Goal: Information Seeking & Learning: Learn about a topic

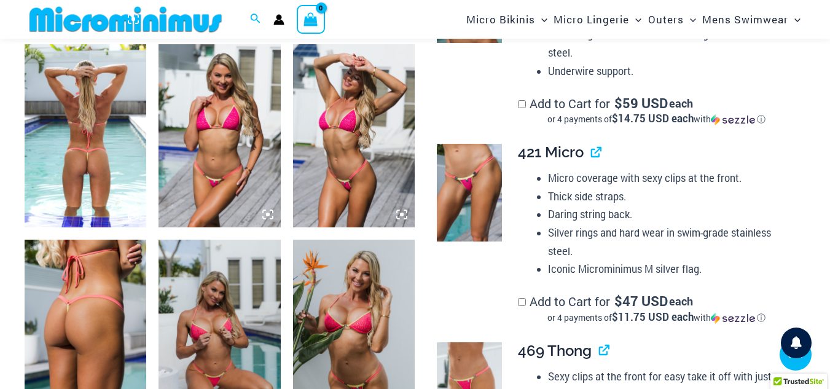
scroll to position [850, 0]
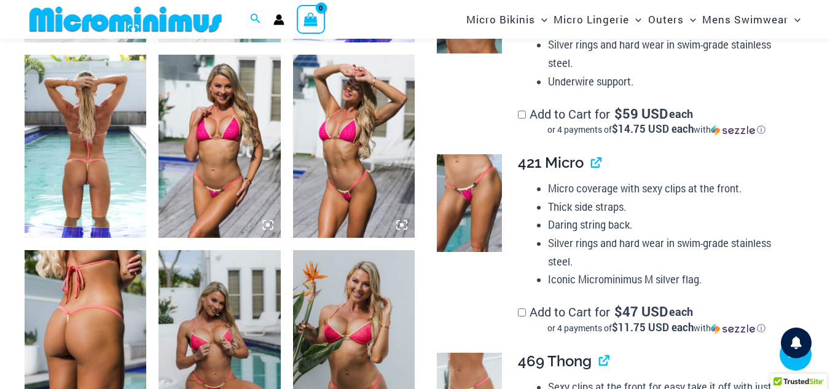
click at [81, 176] on img at bounding box center [86, 146] width 122 height 183
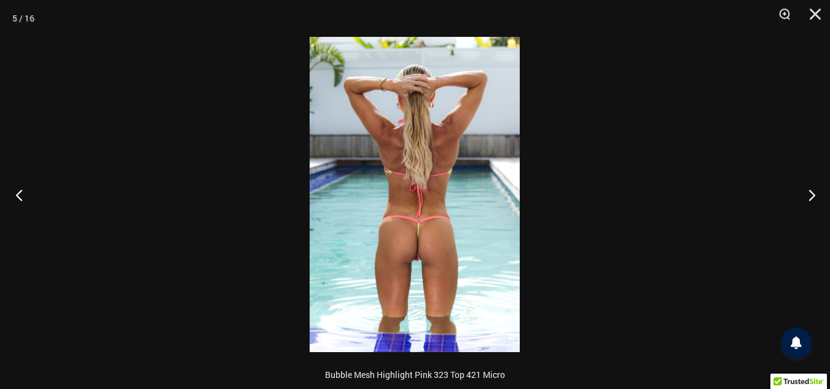
click at [21, 189] on button "Previous" at bounding box center [23, 194] width 46 height 61
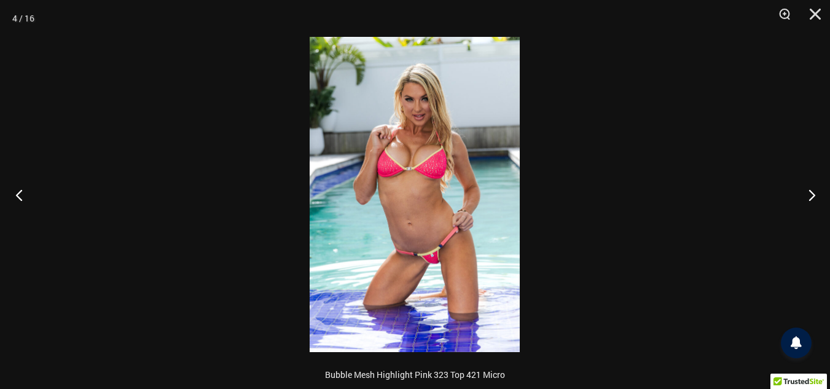
click at [21, 189] on button "Previous" at bounding box center [23, 194] width 46 height 61
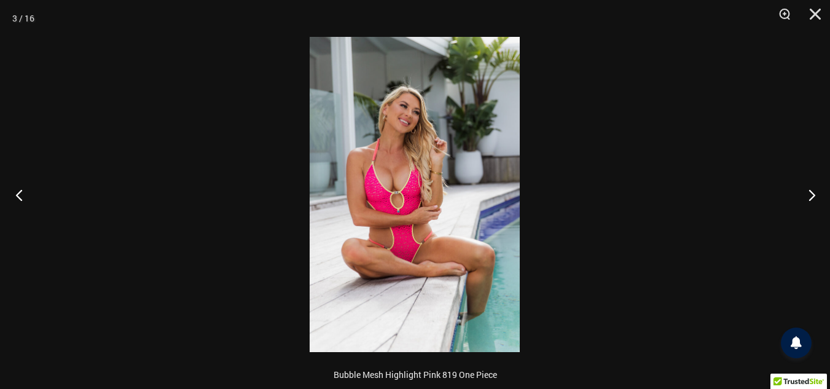
click at [21, 189] on button "Previous" at bounding box center [23, 194] width 46 height 61
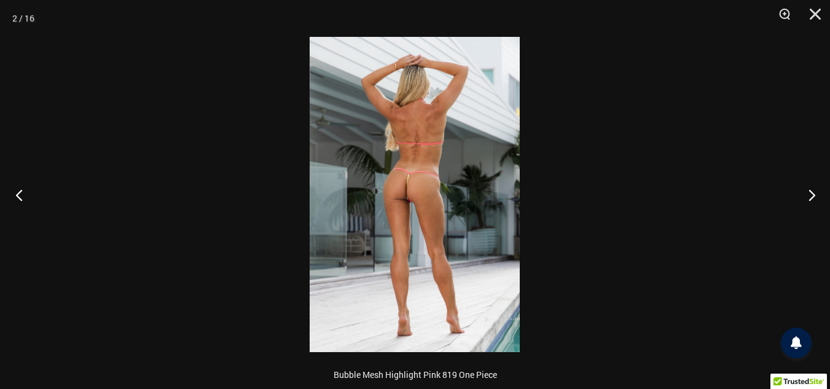
click at [21, 189] on button "Previous" at bounding box center [23, 194] width 46 height 61
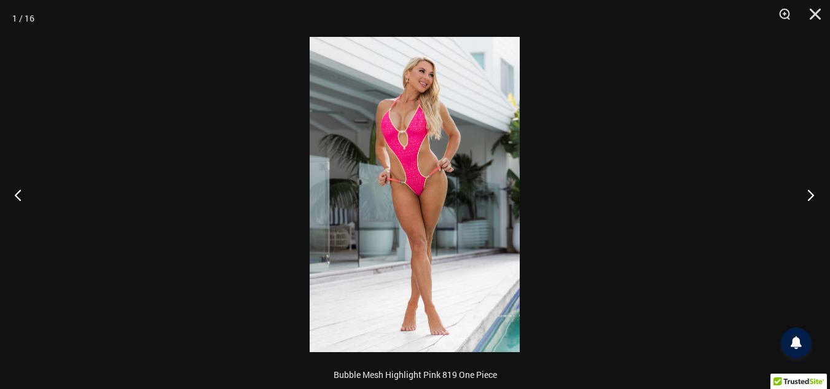
click at [813, 195] on button "Next" at bounding box center [806, 194] width 46 height 61
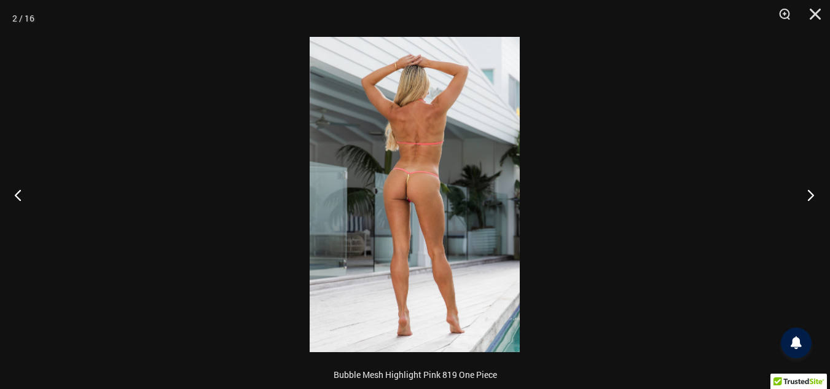
click at [813, 195] on button "Next" at bounding box center [806, 194] width 46 height 61
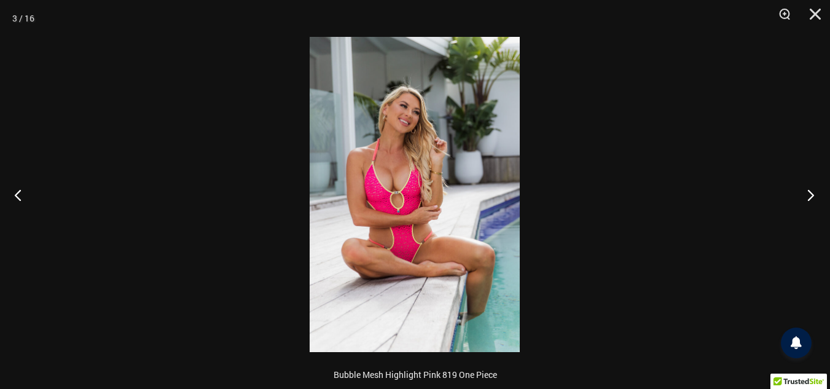
click at [813, 195] on button "Next" at bounding box center [806, 194] width 46 height 61
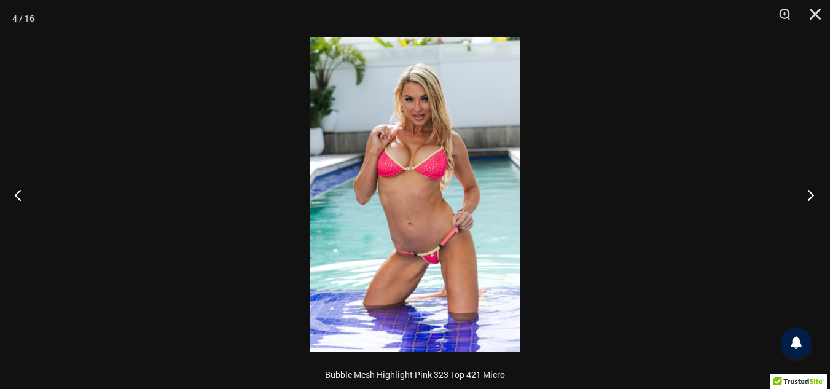
click at [813, 195] on button "Next" at bounding box center [806, 194] width 46 height 61
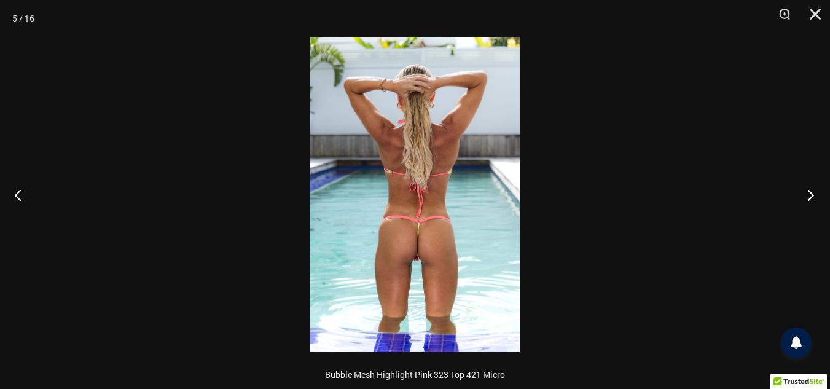
click at [813, 195] on button "Next" at bounding box center [806, 194] width 46 height 61
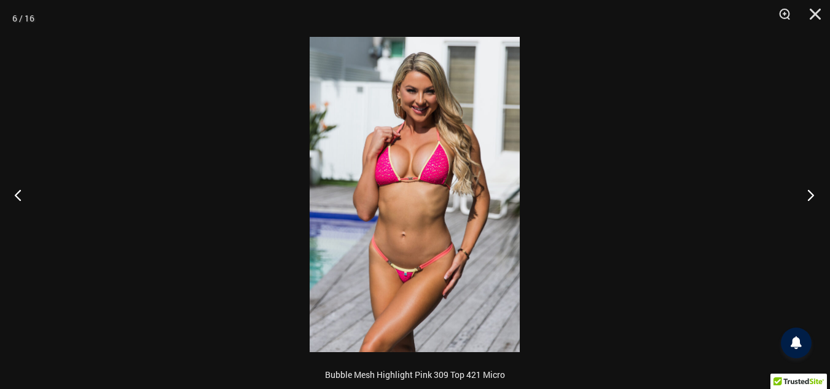
click at [813, 195] on button "Next" at bounding box center [806, 194] width 46 height 61
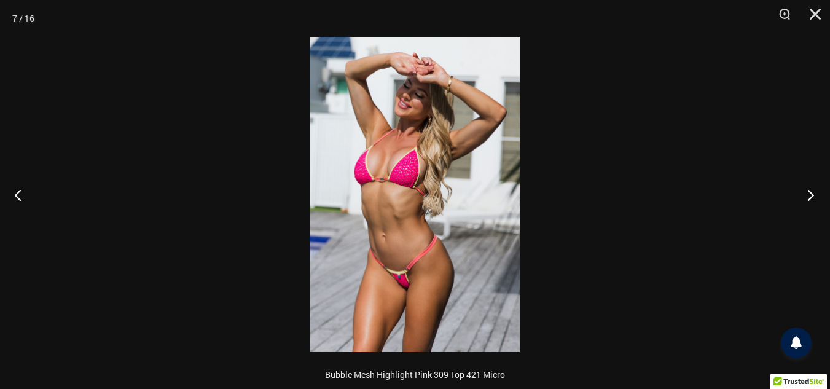
click at [813, 195] on button "Next" at bounding box center [806, 194] width 46 height 61
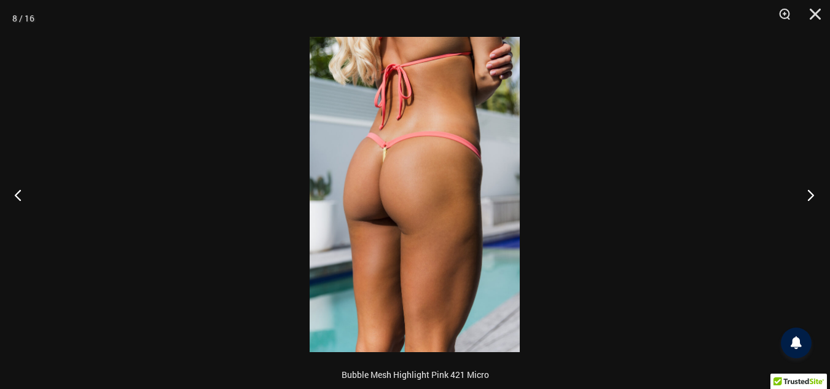
click at [813, 195] on button "Next" at bounding box center [806, 194] width 46 height 61
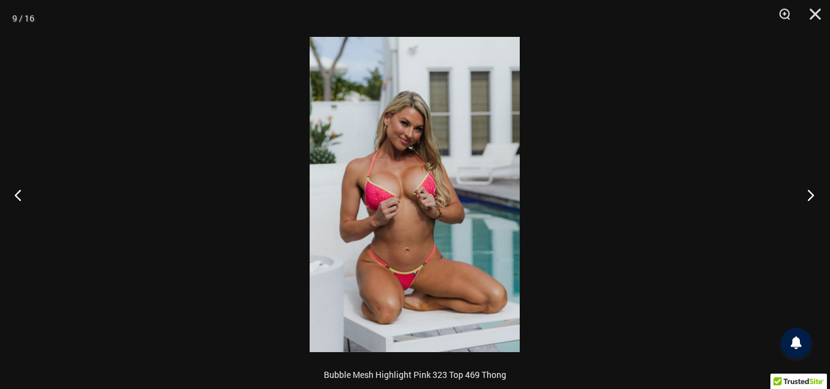
click at [813, 195] on button "Next" at bounding box center [806, 194] width 46 height 61
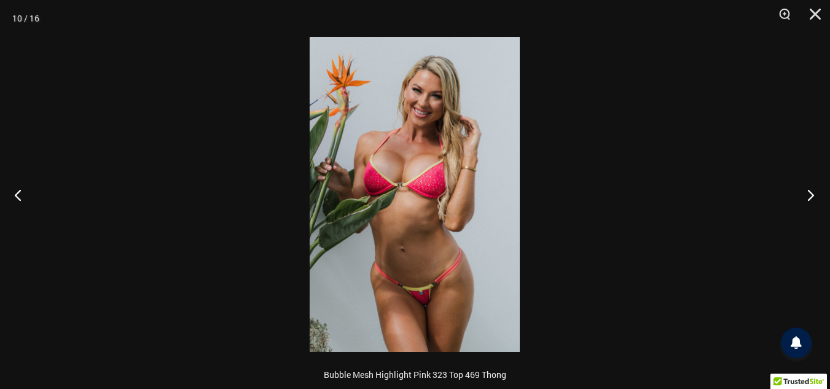
click at [813, 195] on button "Next" at bounding box center [806, 194] width 46 height 61
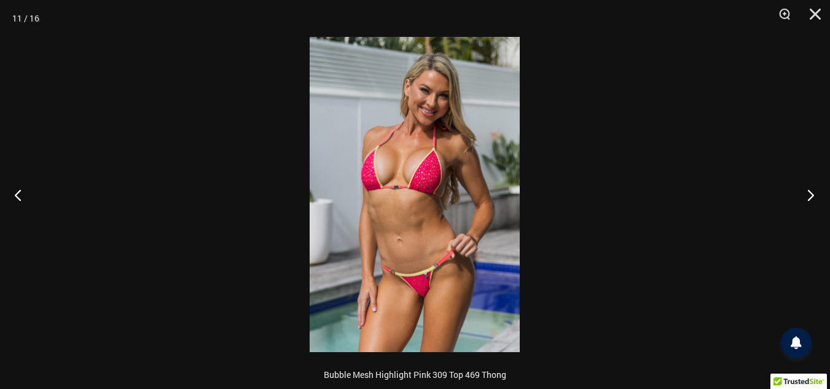
click at [813, 195] on button "Next" at bounding box center [806, 194] width 46 height 61
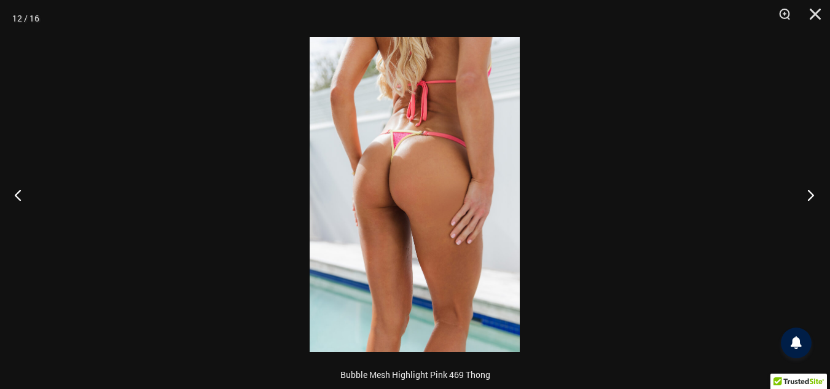
click at [812, 195] on button "Next" at bounding box center [806, 194] width 46 height 61
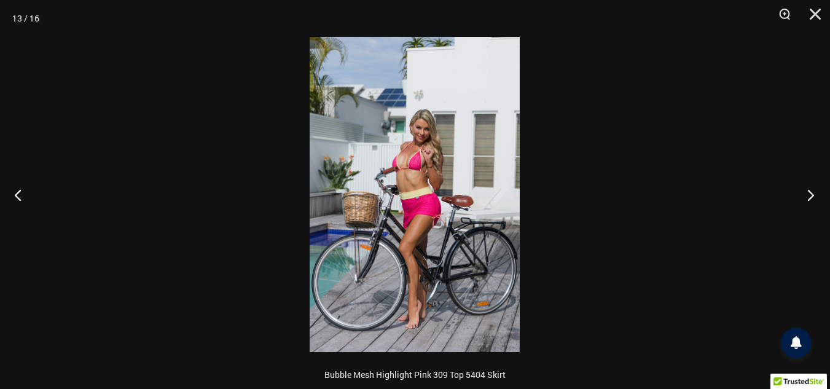
click at [812, 197] on button "Next" at bounding box center [806, 194] width 46 height 61
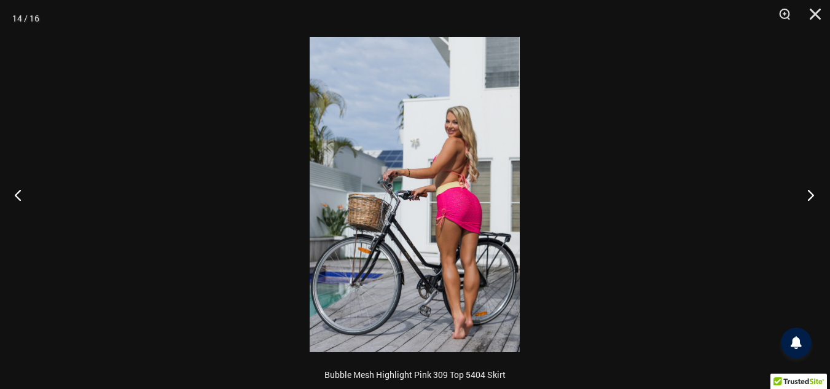
click at [812, 197] on button "Next" at bounding box center [806, 194] width 46 height 61
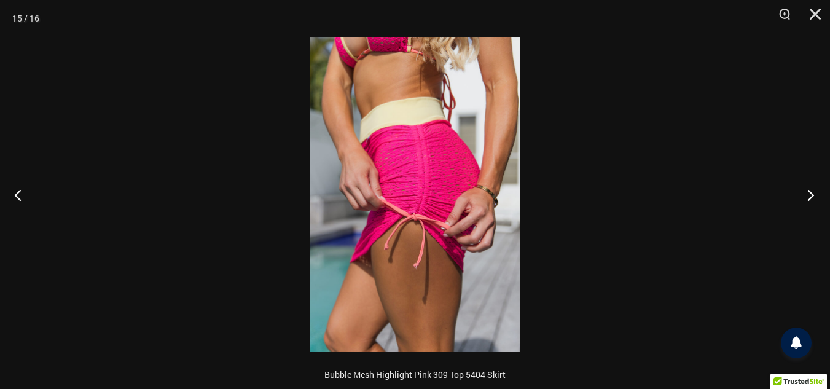
click at [812, 197] on button "Next" at bounding box center [806, 194] width 46 height 61
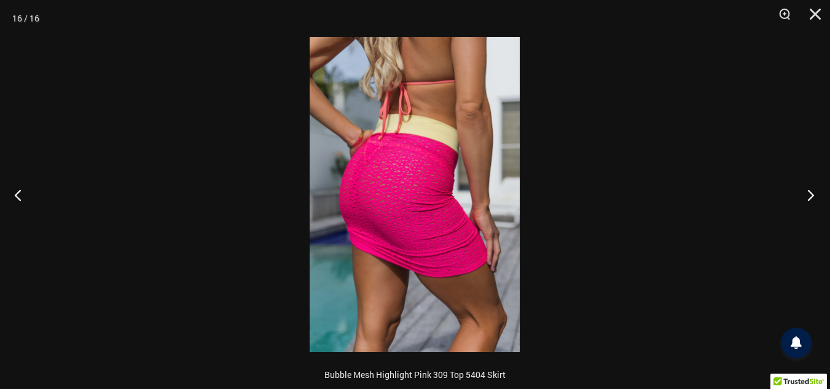
click at [812, 197] on button "Next" at bounding box center [806, 194] width 46 height 61
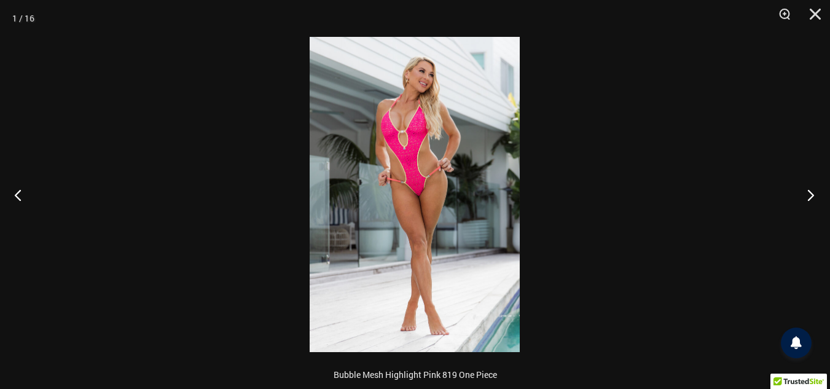
click at [812, 197] on button "Next" at bounding box center [806, 194] width 46 height 61
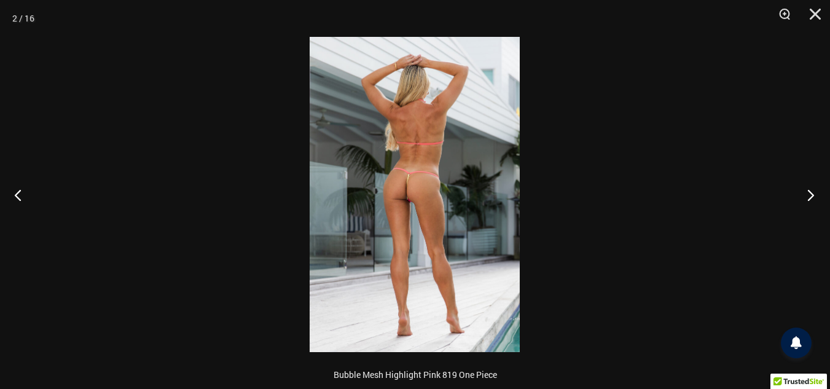
click at [812, 197] on button "Next" at bounding box center [806, 194] width 46 height 61
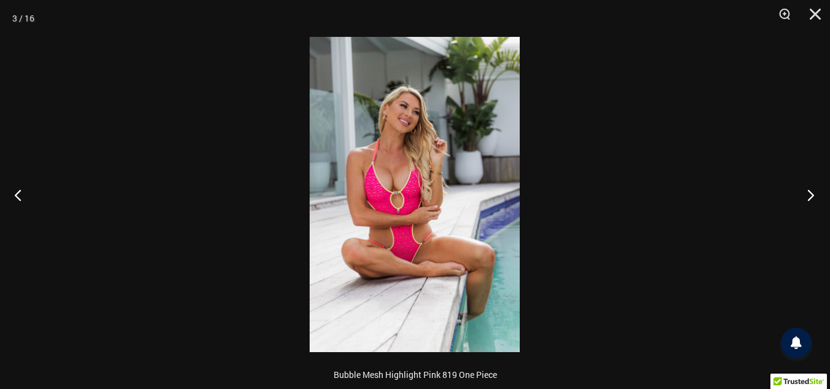
click at [812, 197] on button "Next" at bounding box center [806, 194] width 46 height 61
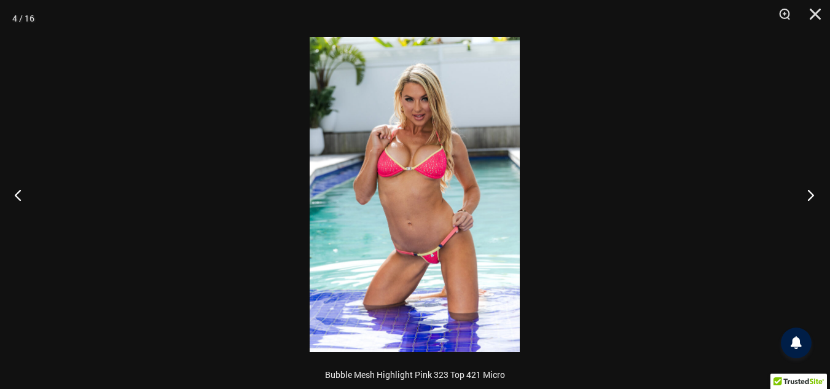
click at [812, 197] on button "Next" at bounding box center [806, 194] width 46 height 61
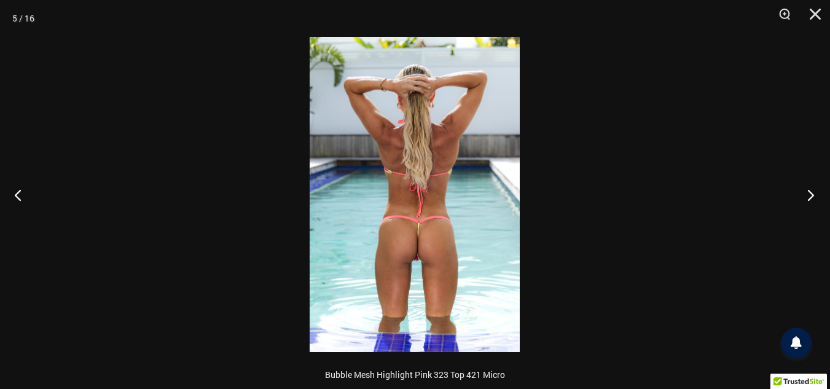
click at [812, 197] on button "Next" at bounding box center [806, 194] width 46 height 61
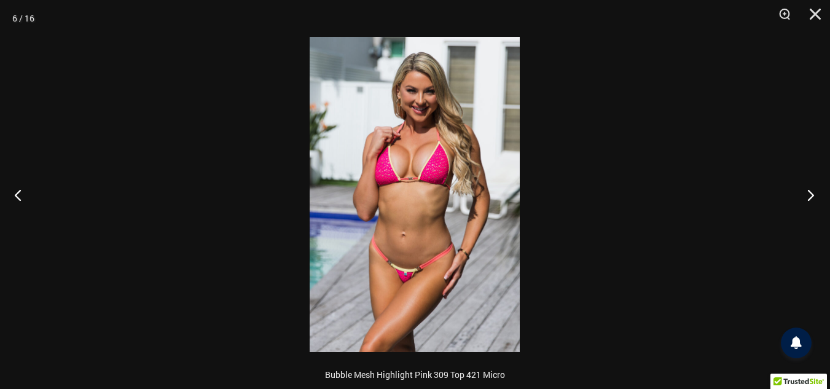
click at [812, 197] on button "Next" at bounding box center [806, 194] width 46 height 61
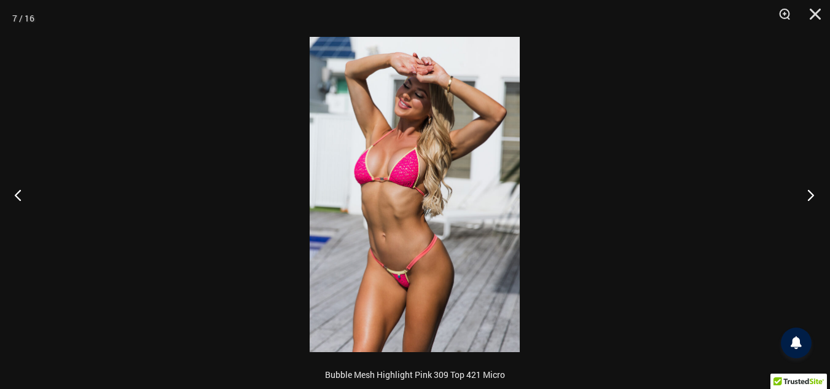
click at [812, 197] on button "Next" at bounding box center [806, 194] width 46 height 61
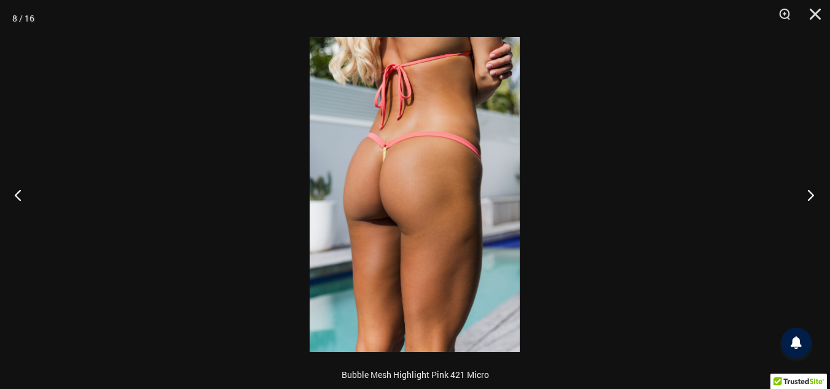
click at [812, 197] on button "Next" at bounding box center [806, 194] width 46 height 61
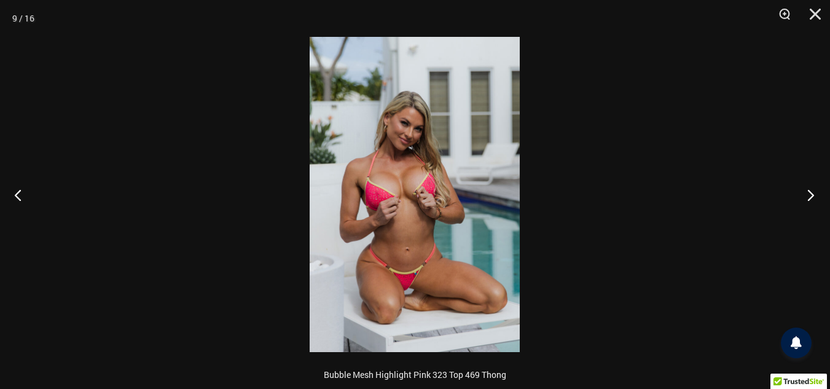
click at [812, 197] on button "Next" at bounding box center [806, 194] width 46 height 61
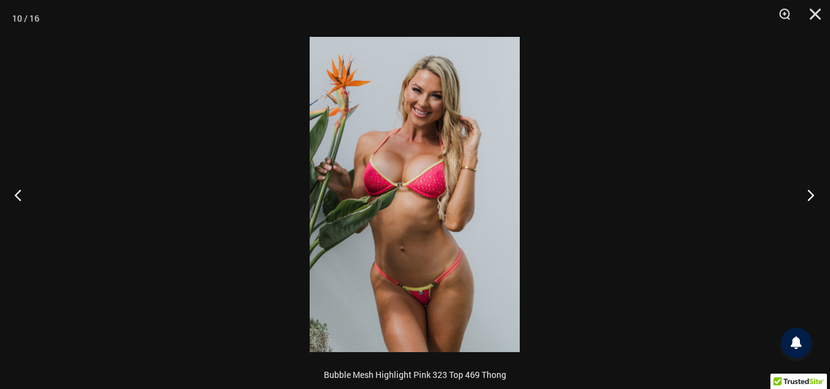
click at [806, 198] on button "Next" at bounding box center [806, 194] width 46 height 61
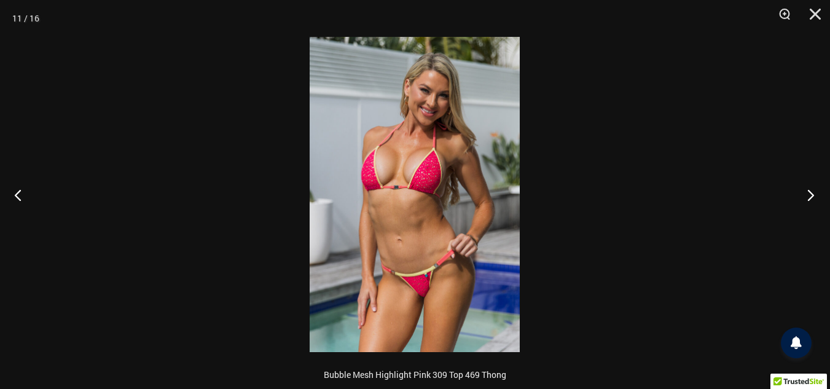
click at [806, 198] on button "Next" at bounding box center [806, 194] width 46 height 61
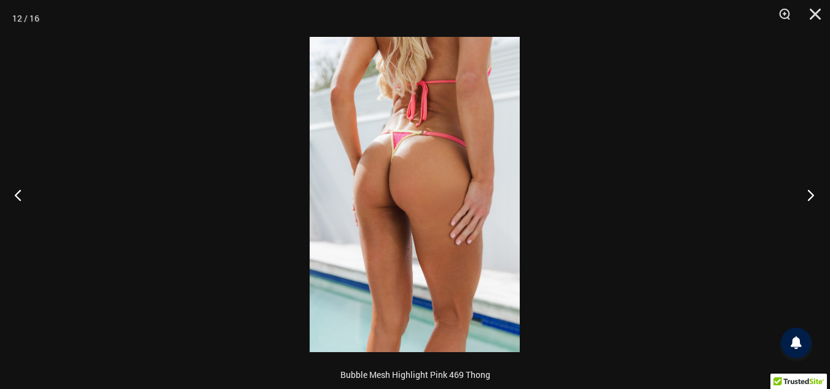
click at [806, 198] on button "Next" at bounding box center [806, 194] width 46 height 61
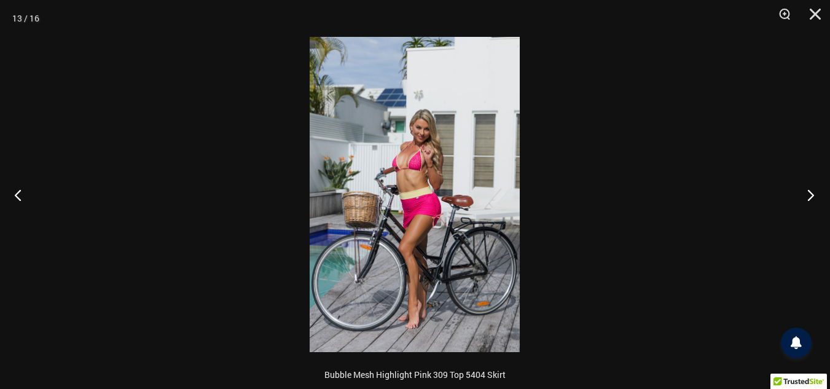
click at [806, 198] on button "Next" at bounding box center [806, 194] width 46 height 61
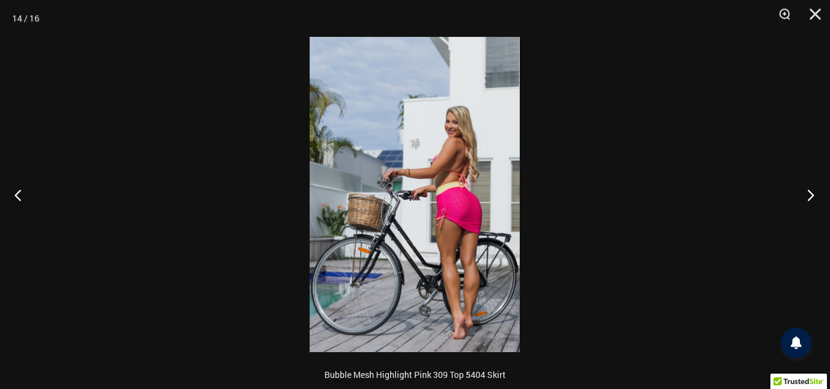
click at [806, 198] on button "Next" at bounding box center [806, 194] width 46 height 61
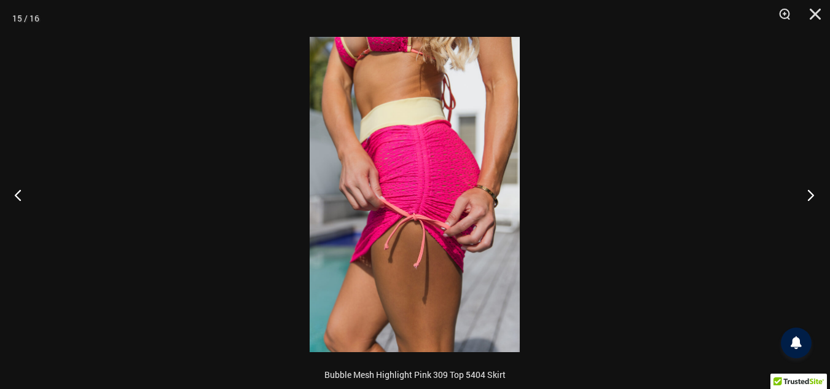
click at [806, 198] on button "Next" at bounding box center [806, 194] width 46 height 61
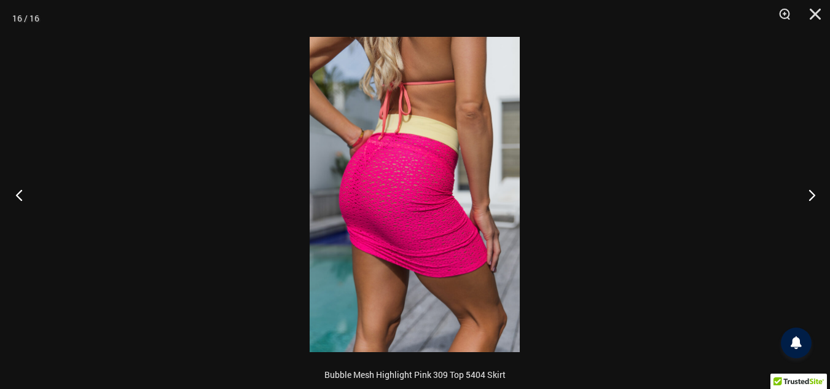
click at [19, 200] on button "Previous" at bounding box center [23, 194] width 46 height 61
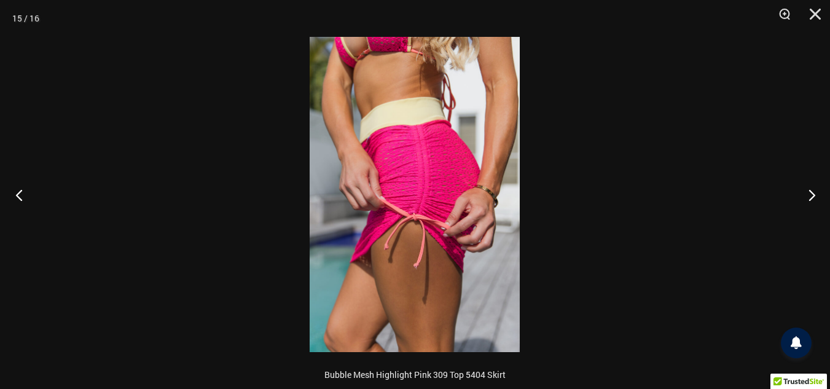
click at [19, 200] on button "Previous" at bounding box center [23, 194] width 46 height 61
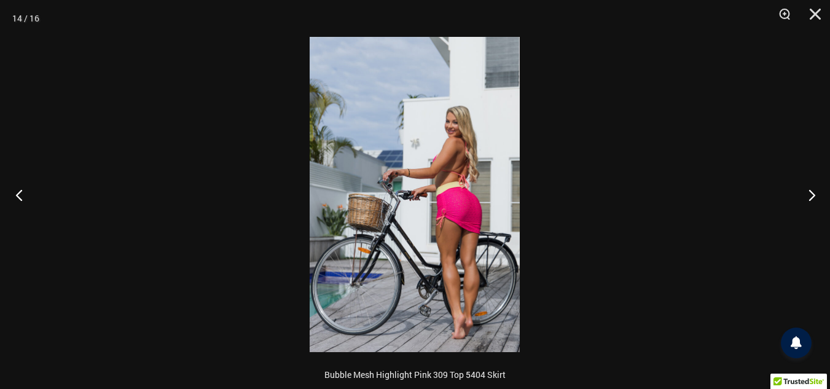
click at [19, 200] on button "Previous" at bounding box center [23, 194] width 46 height 61
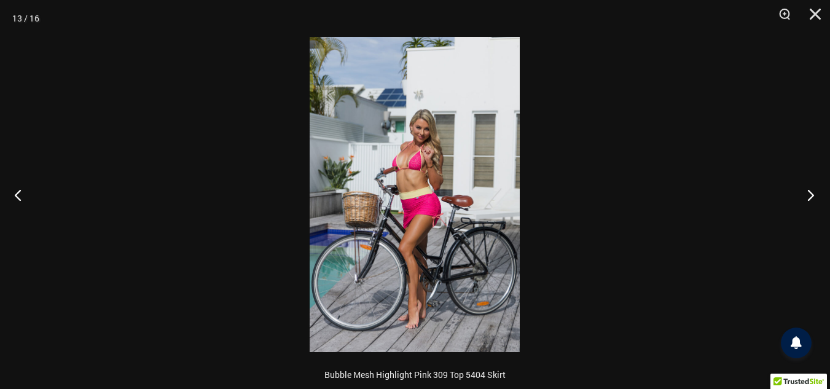
click at [811, 194] on button "Next" at bounding box center [806, 194] width 46 height 61
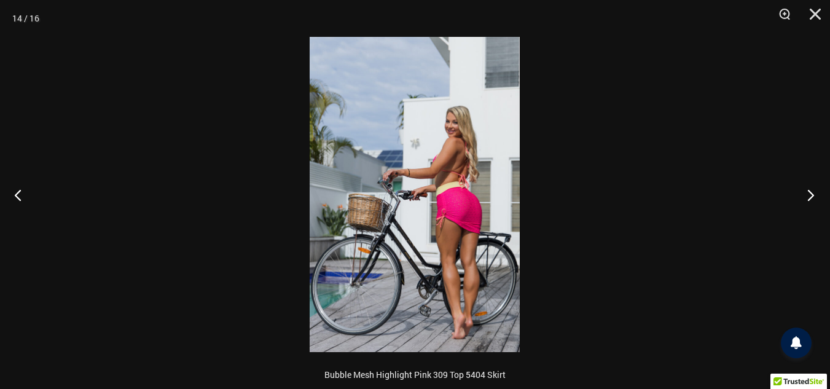
click at [811, 194] on button "Next" at bounding box center [806, 194] width 46 height 61
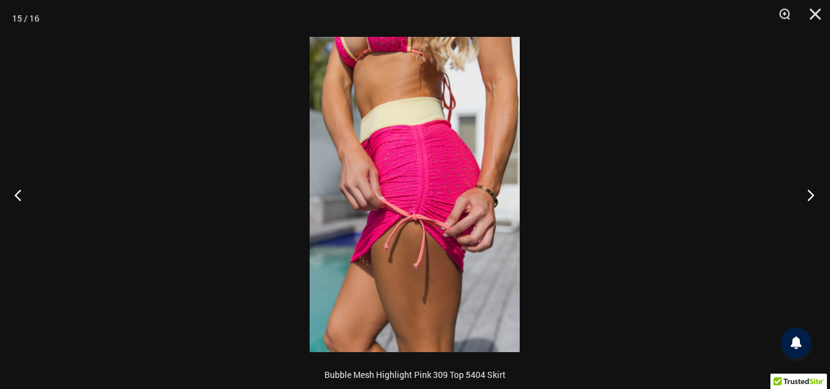
click at [811, 194] on button "Next" at bounding box center [806, 194] width 46 height 61
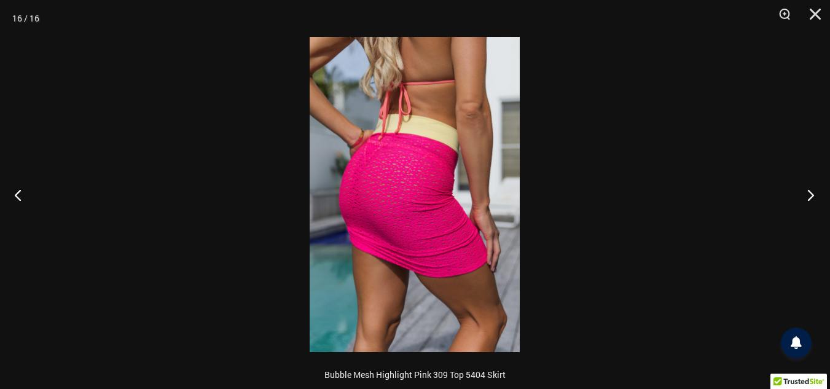
click at [811, 194] on button "Next" at bounding box center [806, 194] width 46 height 61
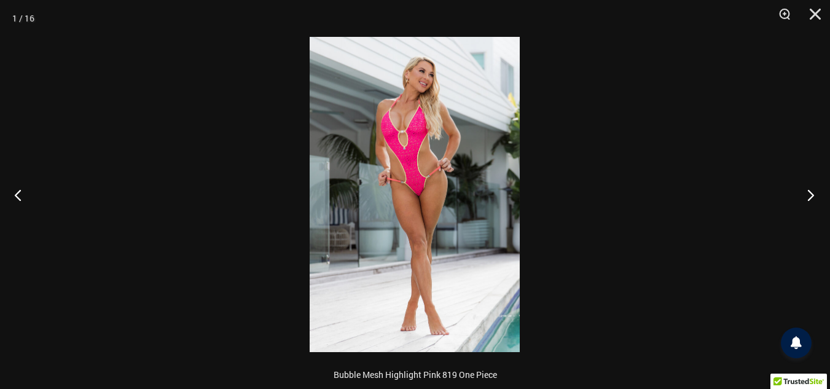
click at [811, 194] on button "Next" at bounding box center [806, 194] width 46 height 61
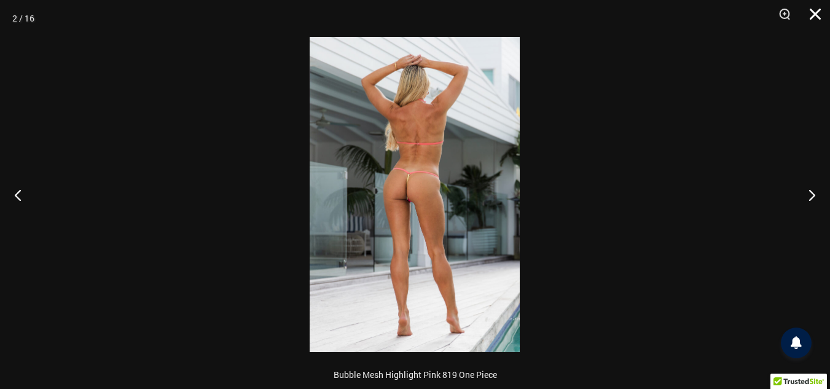
click at [815, 13] on button "Close" at bounding box center [810, 18] width 31 height 37
